Goal: Information Seeking & Learning: Check status

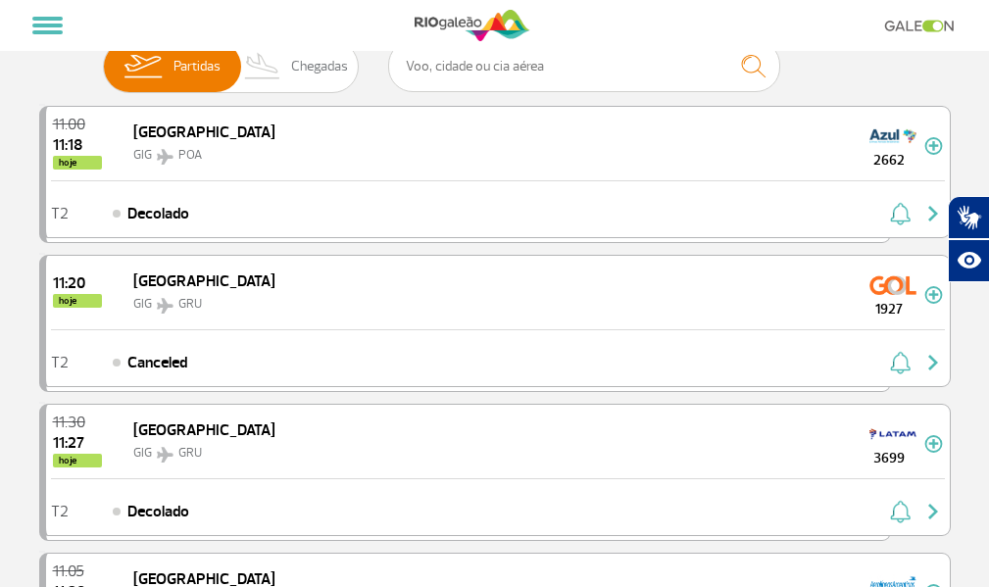
scroll to position [55, 0]
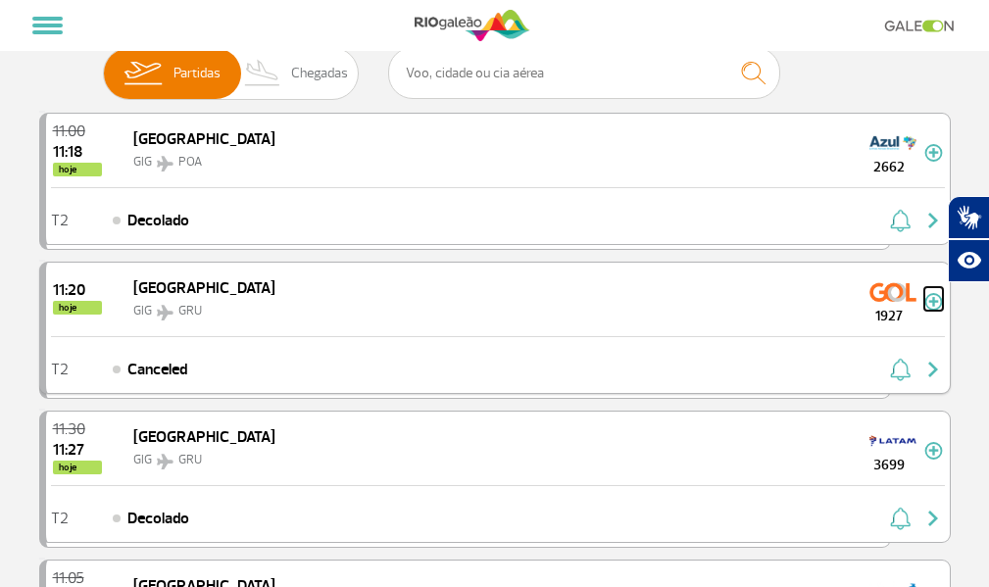
click at [935, 311] on img at bounding box center [933, 302] width 19 height 18
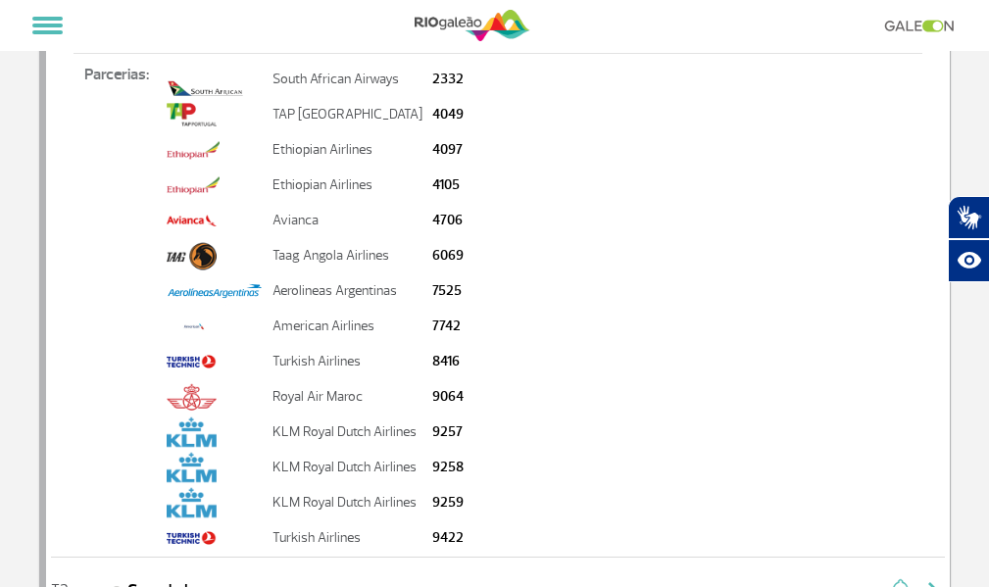
scroll to position [221, 0]
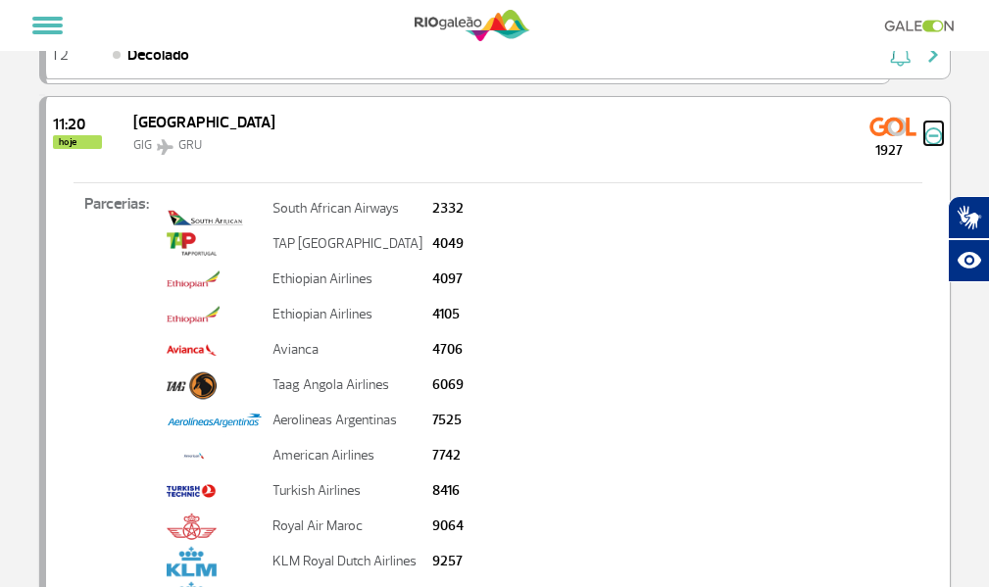
click at [932, 145] on img at bounding box center [933, 136] width 19 height 18
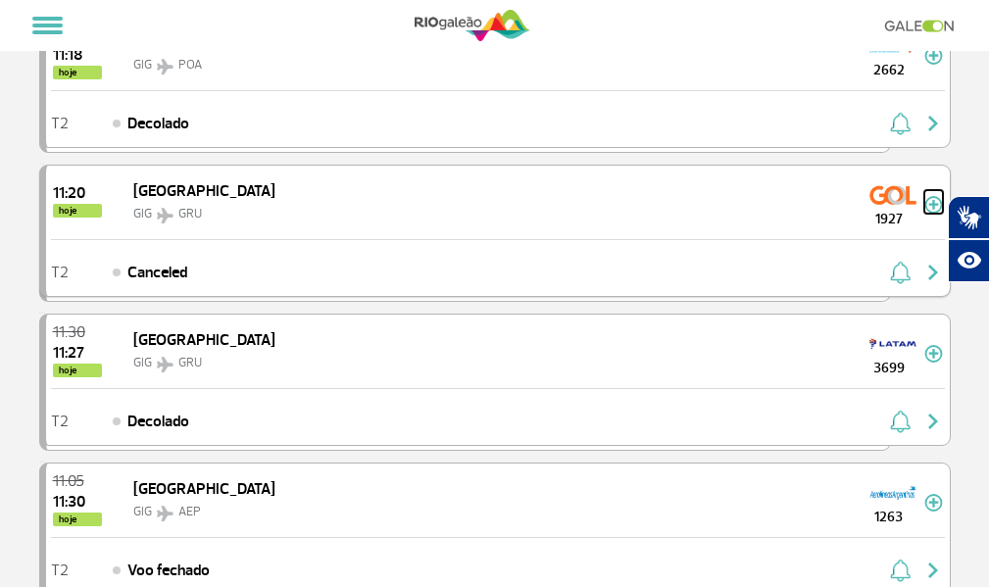
scroll to position [179, 0]
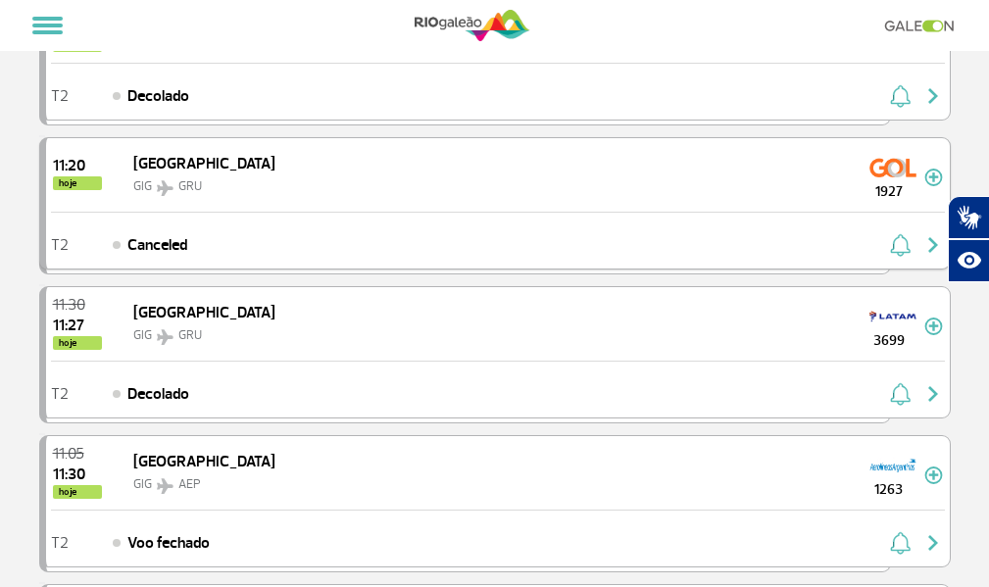
click at [925, 257] on img "button" at bounding box center [933, 245] width 24 height 24
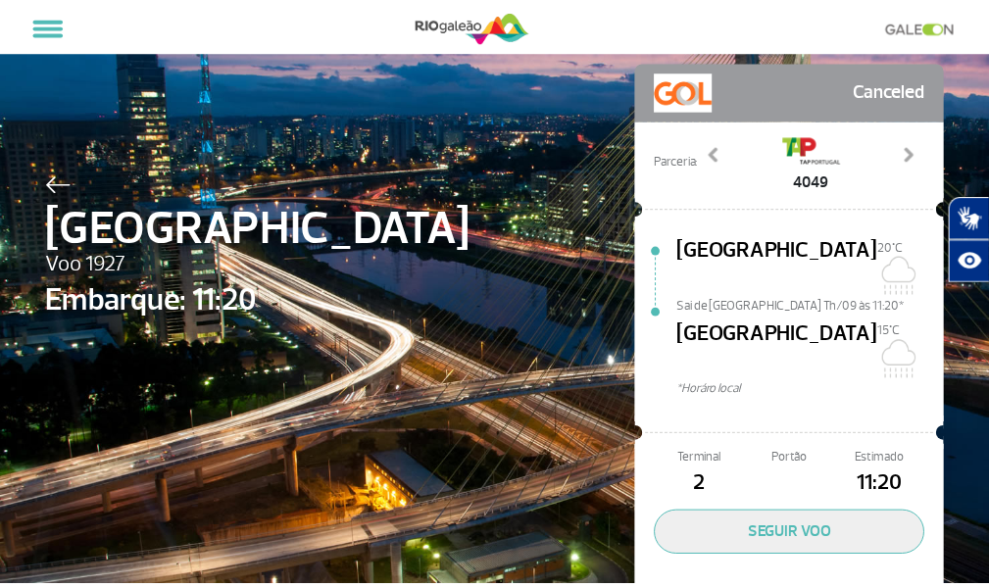
scroll to position [30, 0]
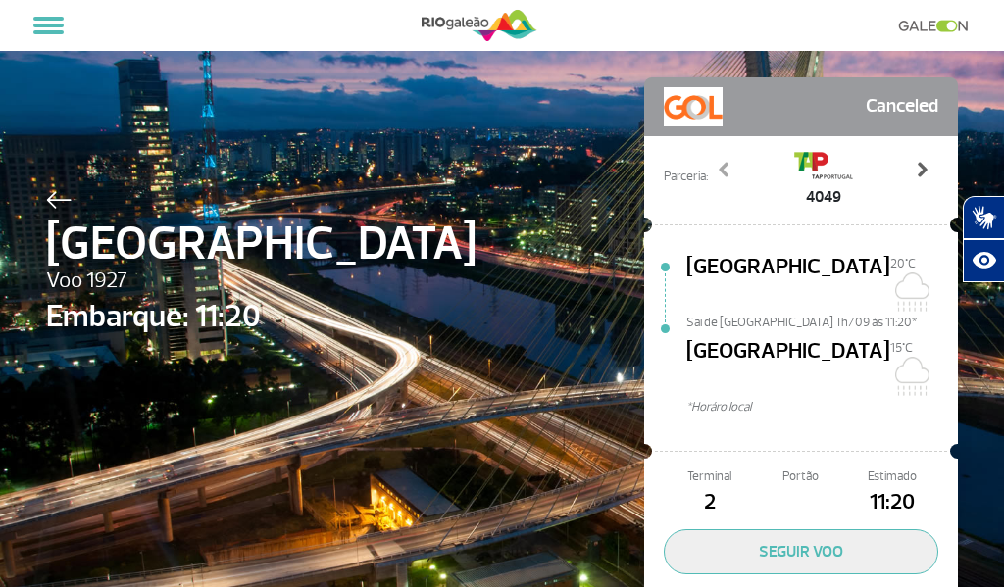
click at [914, 170] on span at bounding box center [921, 170] width 20 height 20
click at [720, 167] on span at bounding box center [724, 170] width 20 height 20
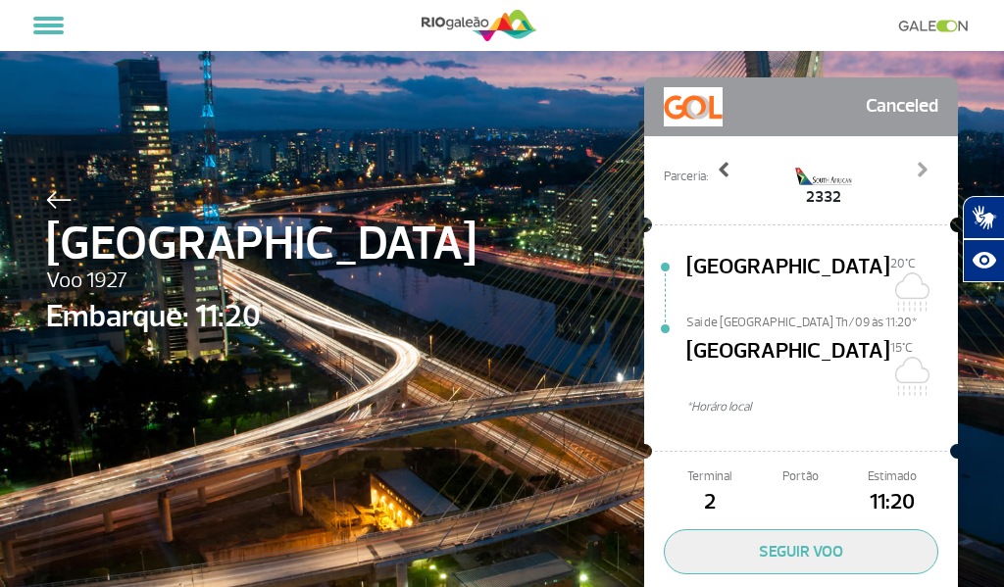
click at [720, 167] on span at bounding box center [724, 170] width 20 height 20
